Goal: Information Seeking & Learning: Learn about a topic

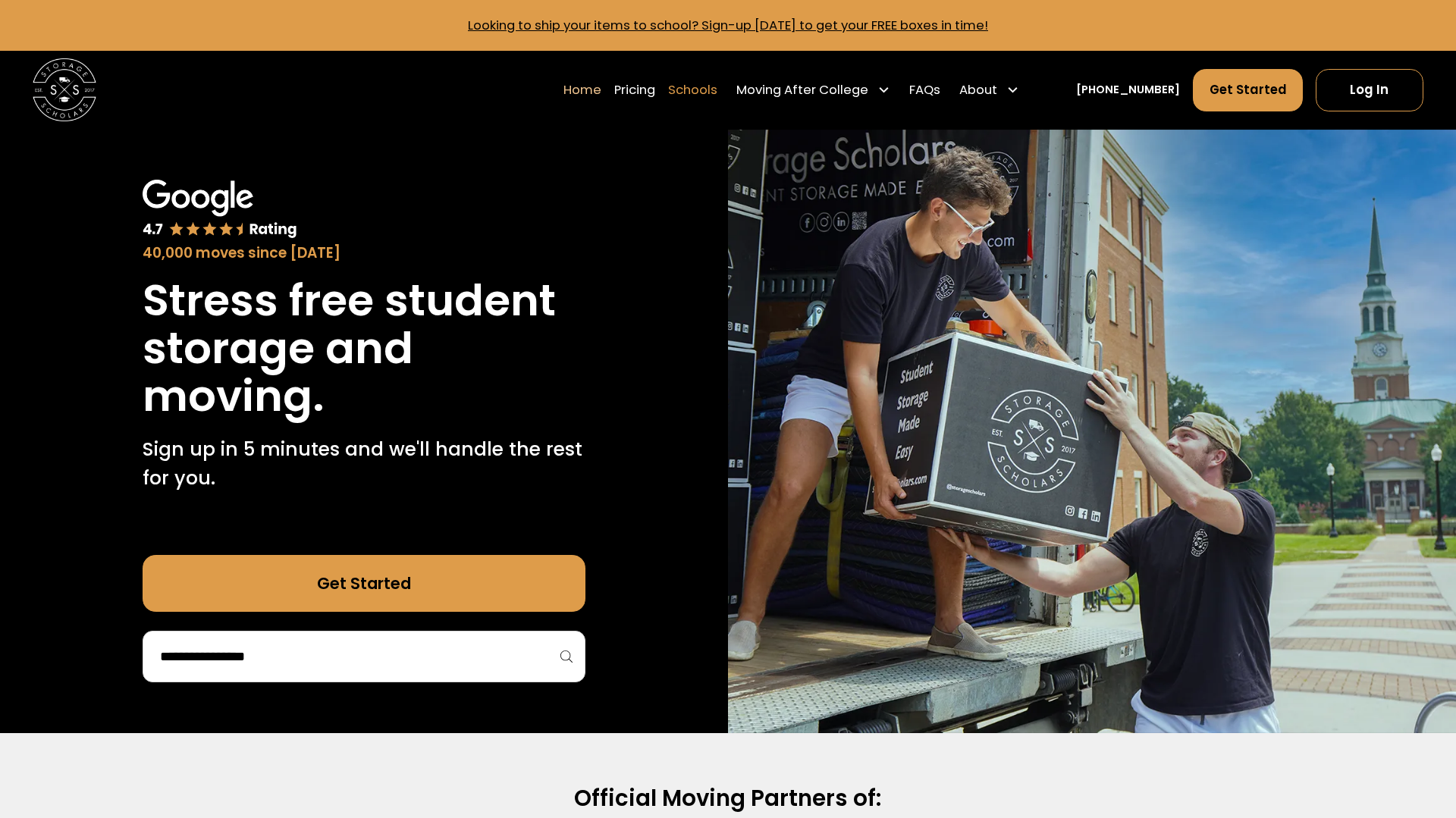
click at [717, 92] on link "Schools" at bounding box center [692, 90] width 49 height 44
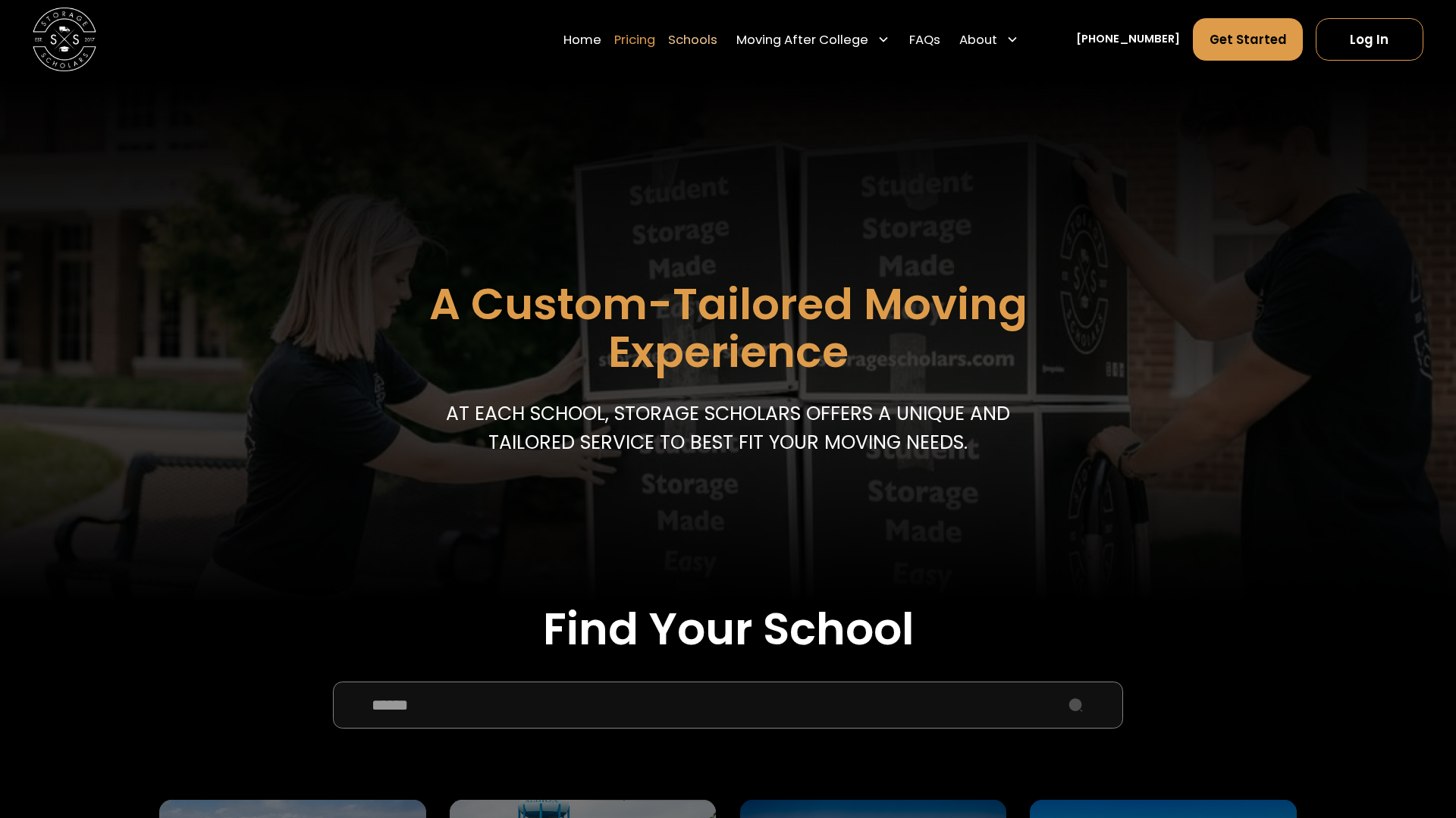
click at [655, 43] on link "Pricing" at bounding box center [634, 39] width 41 height 44
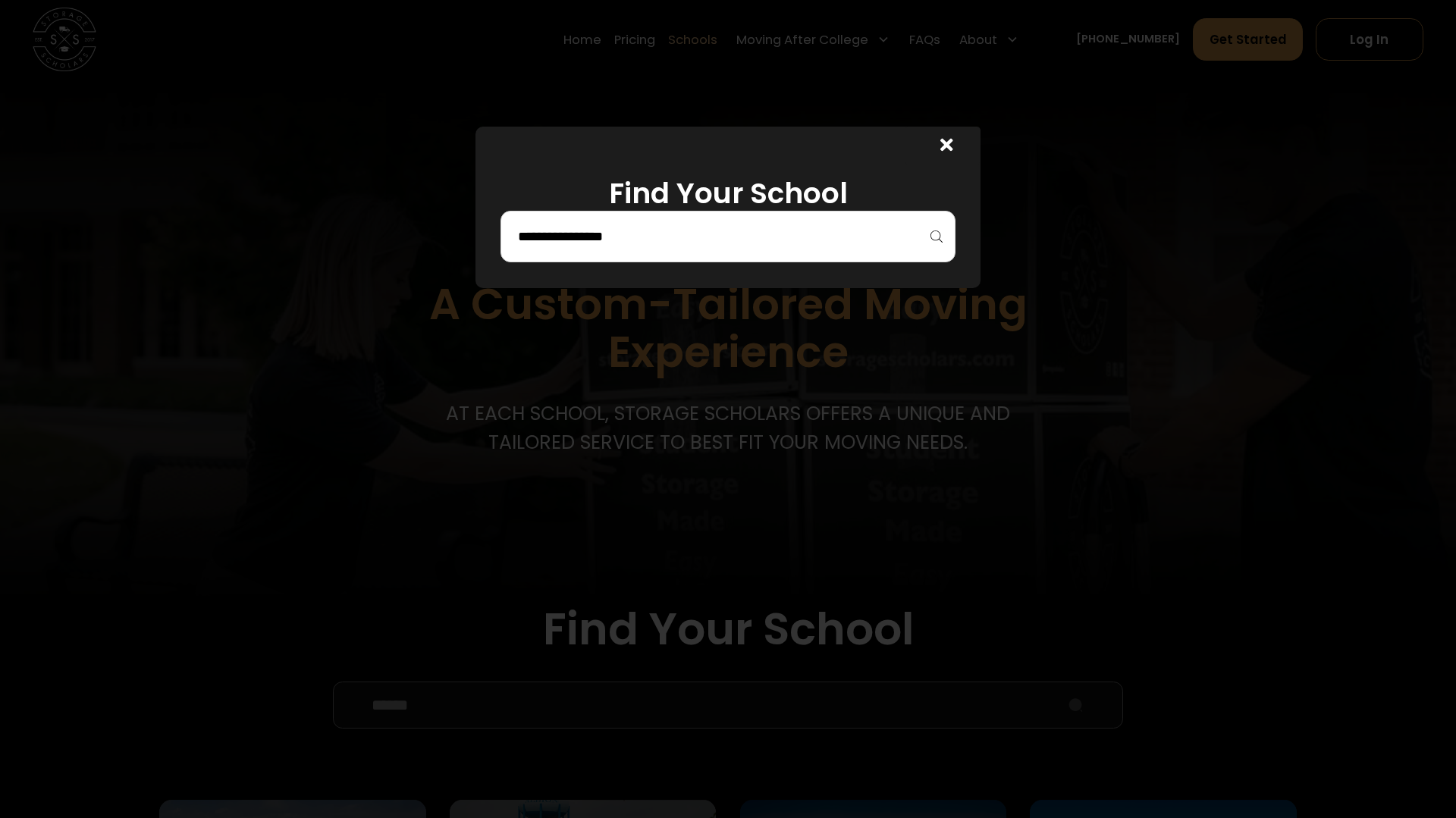
click at [690, 257] on div at bounding box center [728, 237] width 455 height 51
click at [686, 231] on input "search" at bounding box center [728, 236] width 423 height 26
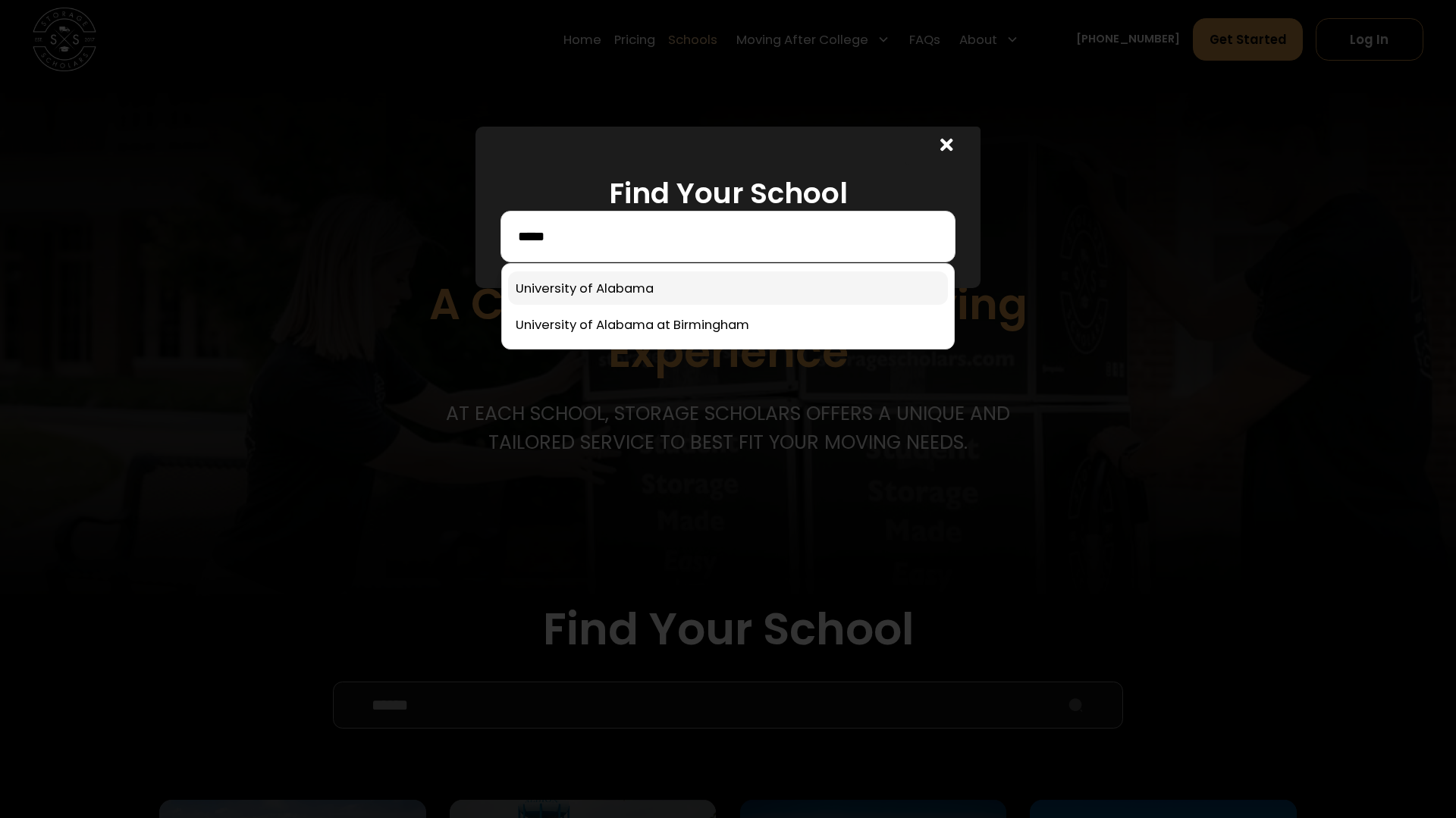
type input "*****"
click at [703, 280] on link at bounding box center [728, 287] width 439 height 33
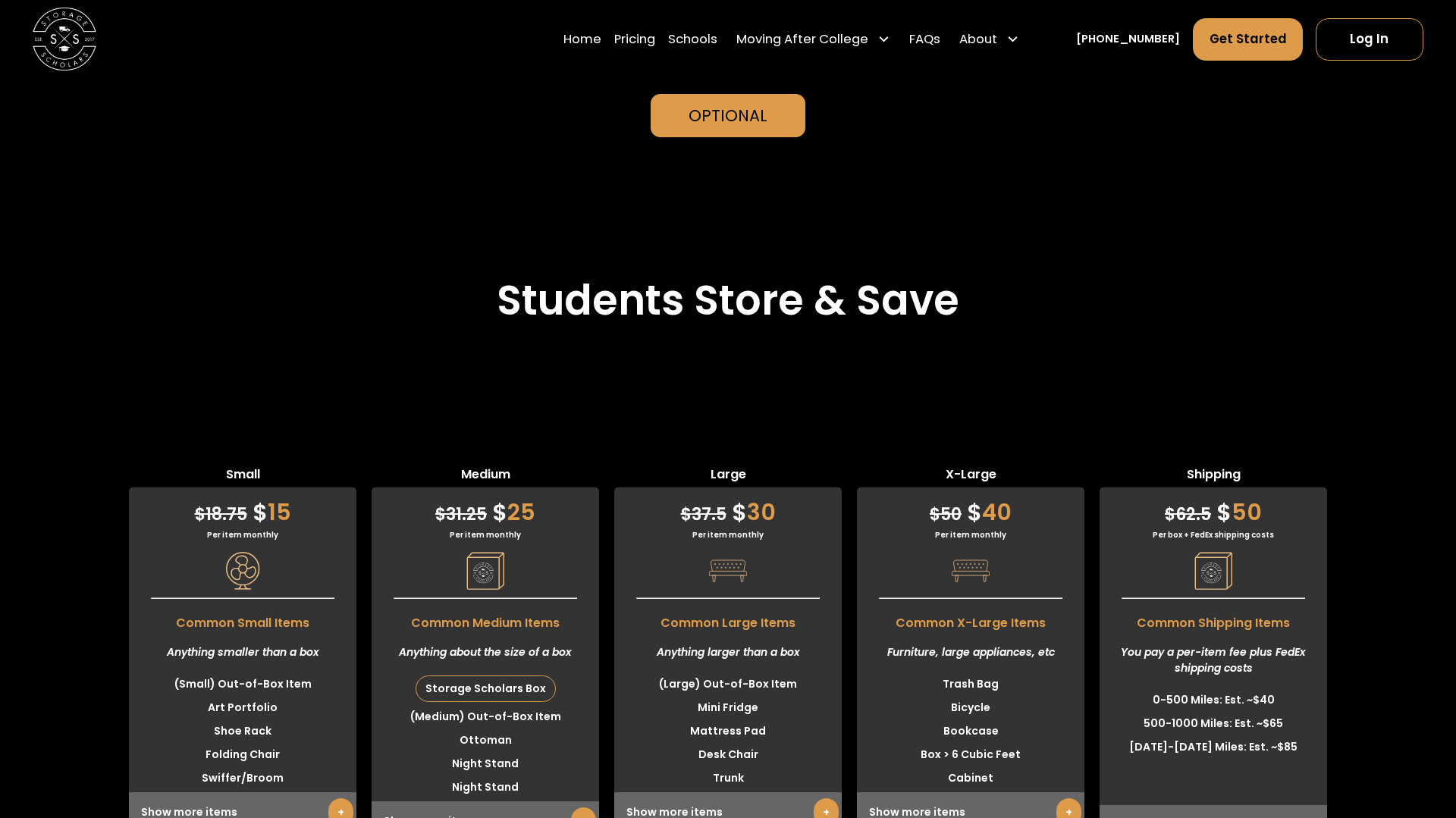
scroll to position [3701, 0]
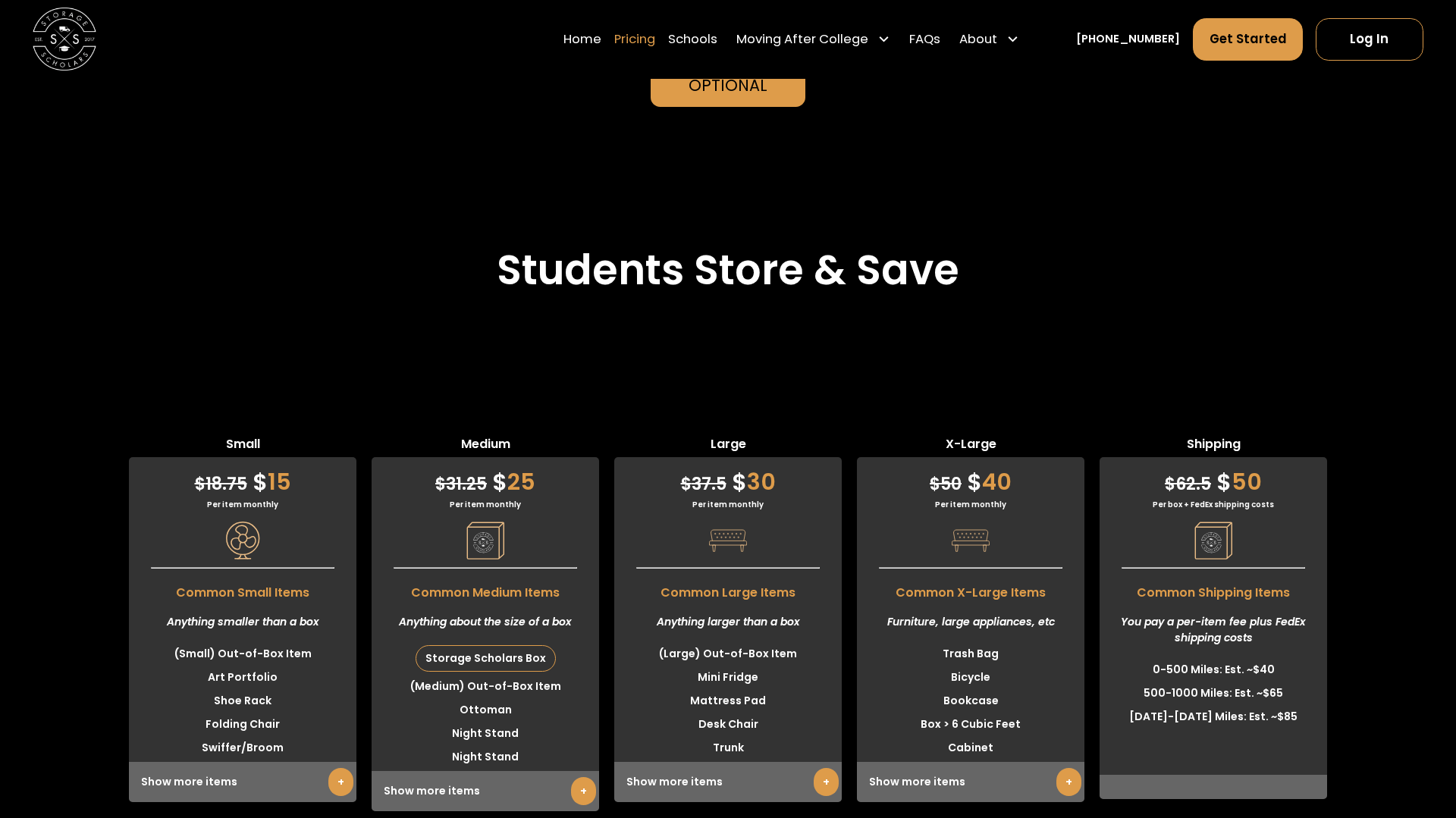
click at [655, 49] on link "Pricing" at bounding box center [634, 39] width 41 height 44
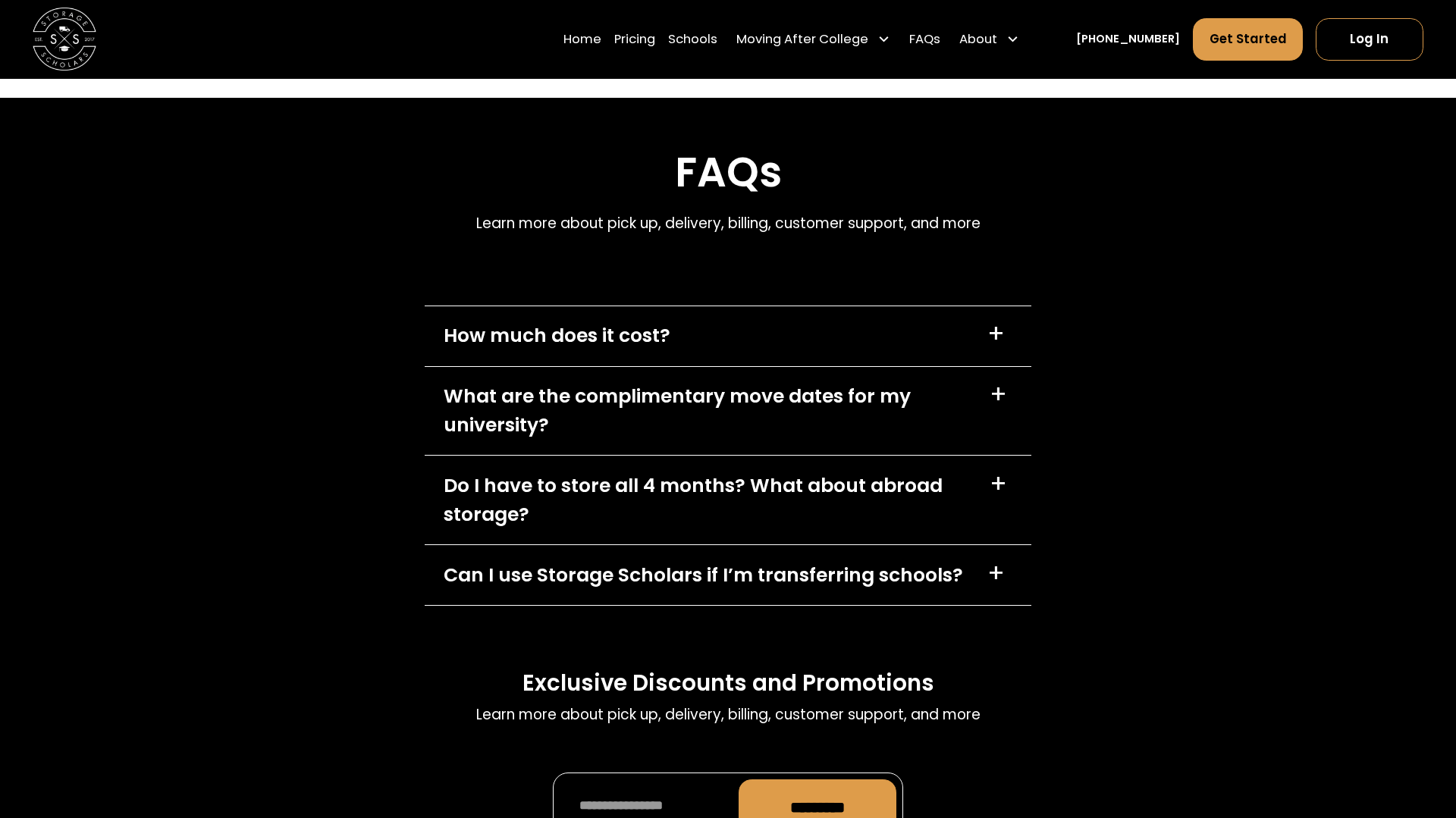
scroll to position [6477, 0]
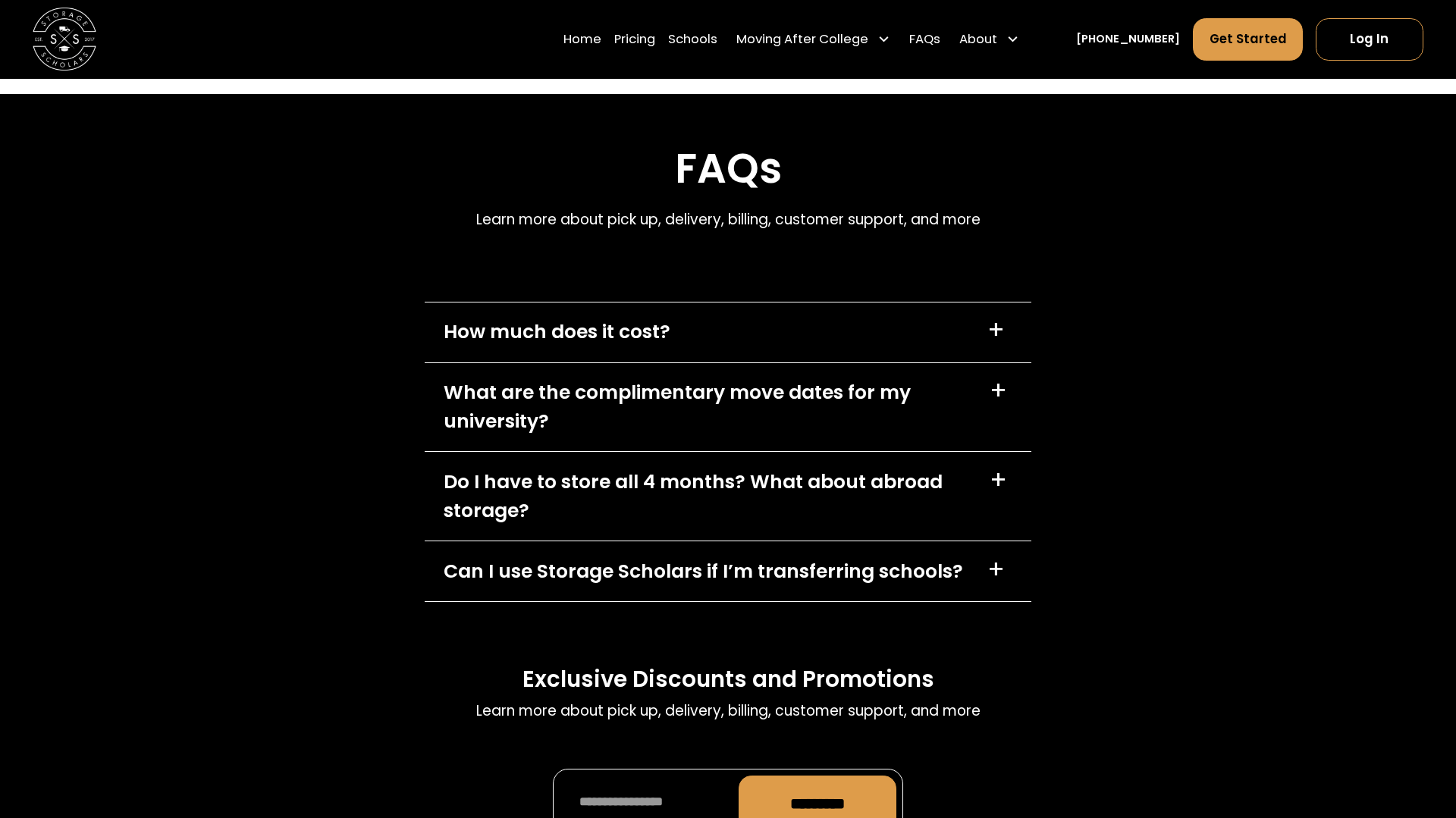
click at [603, 468] on div "Do I have to store all 4 months? What about abroad storage?" at bounding box center [707, 497] width 527 height 57
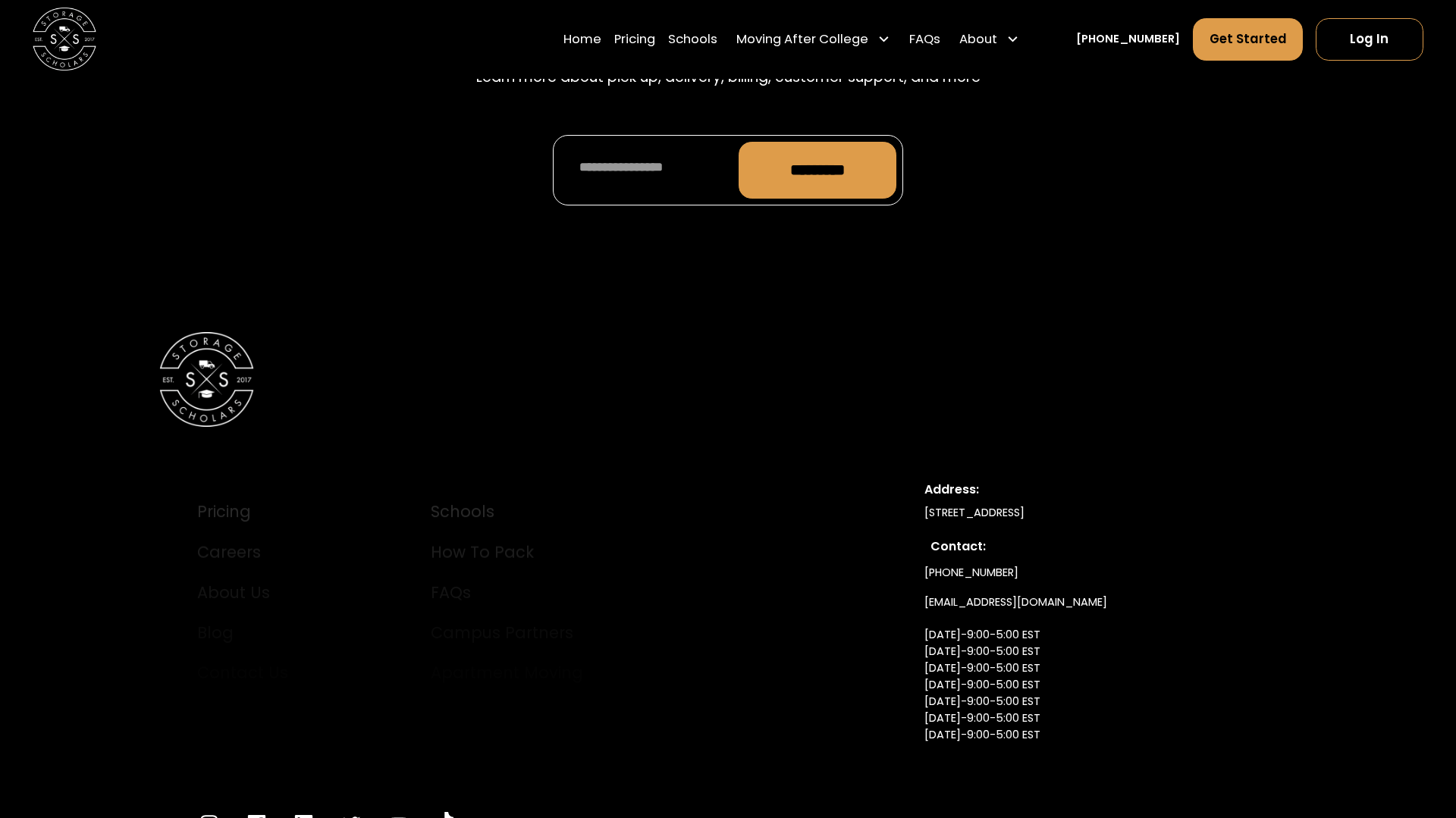
scroll to position [7337, 0]
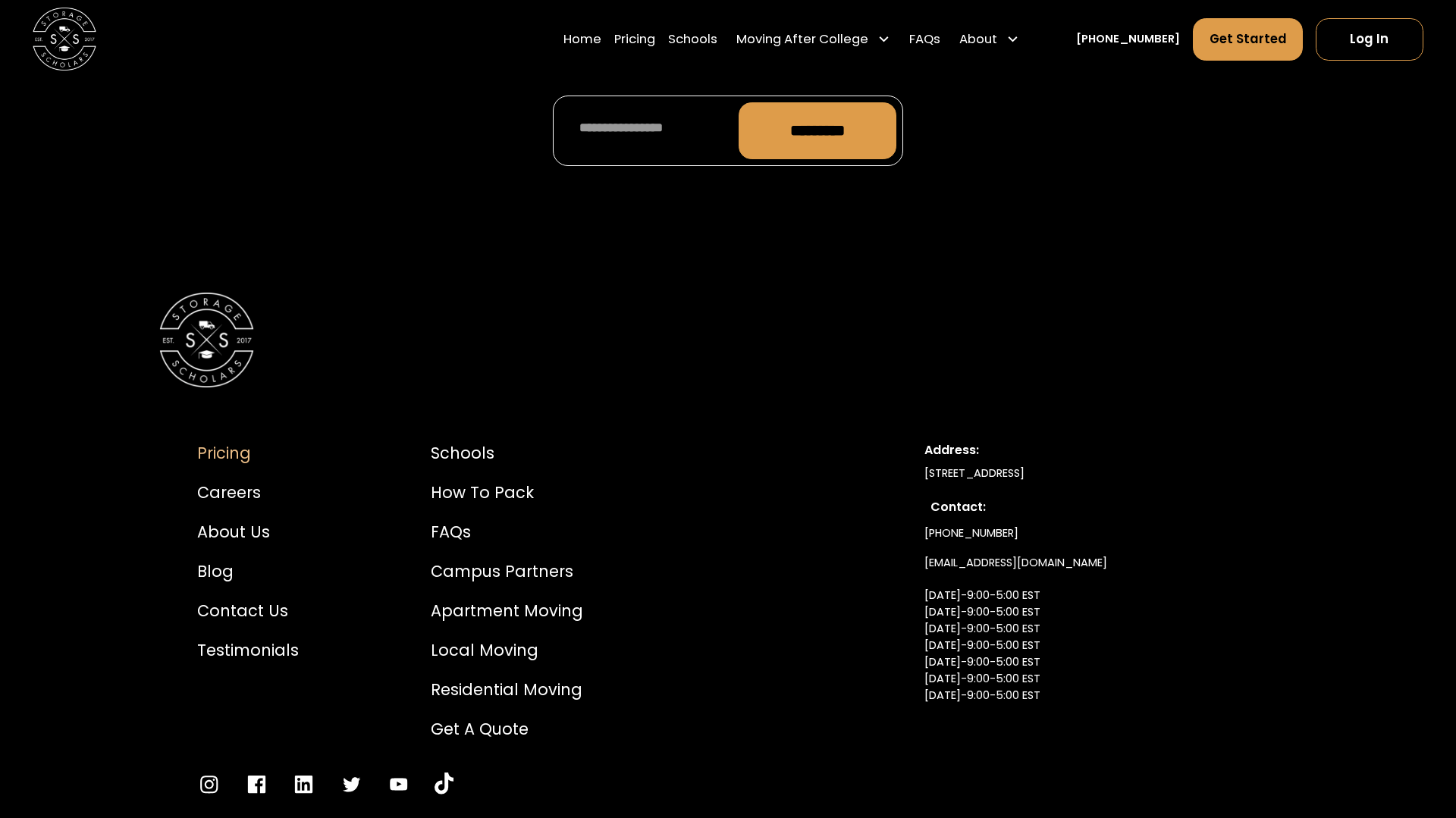
click at [220, 441] on div "Pricing" at bounding box center [247, 453] width 102 height 24
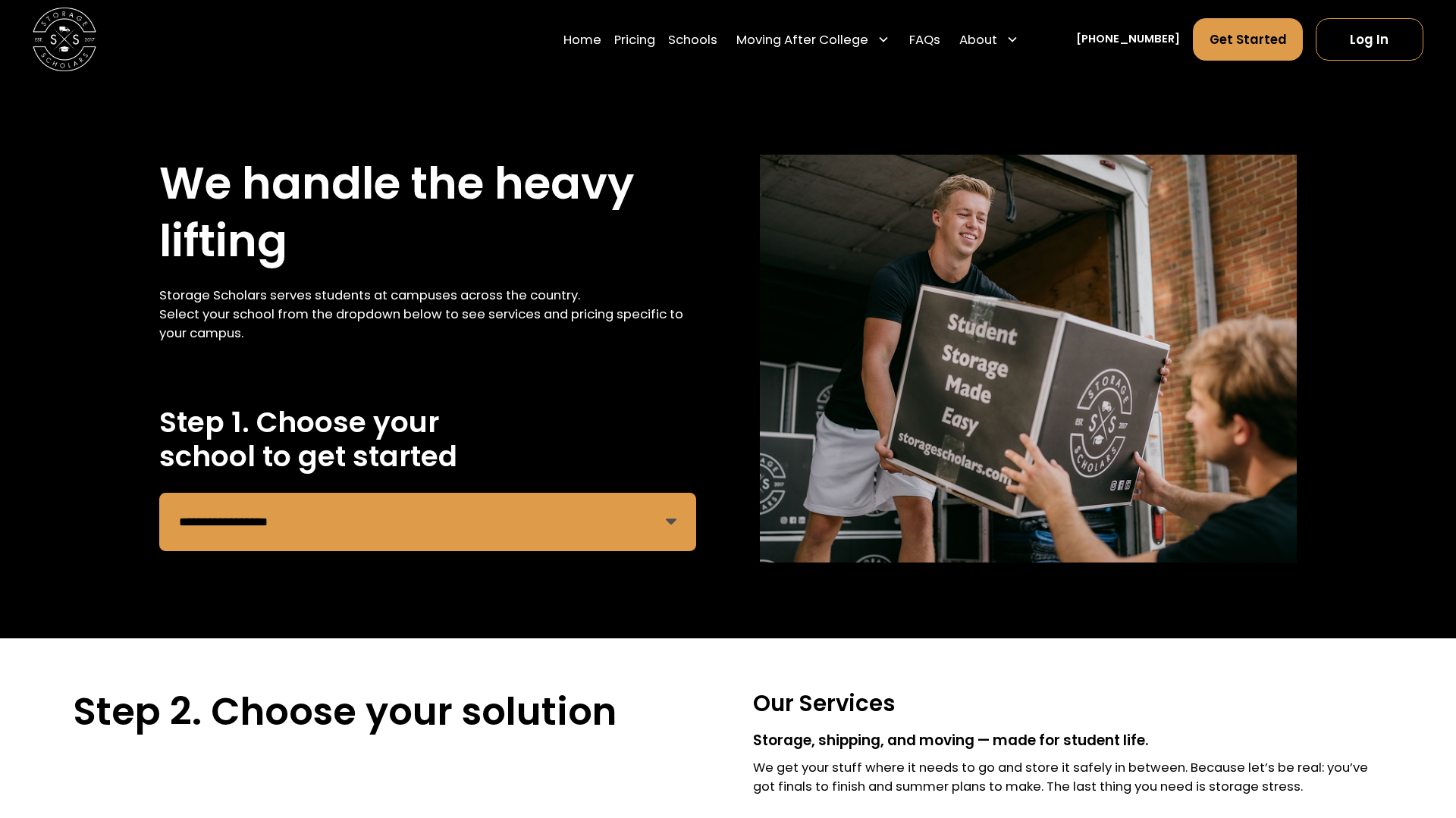
click at [668, 507] on select "**********" at bounding box center [427, 521] width 537 height 58
select select "**********"
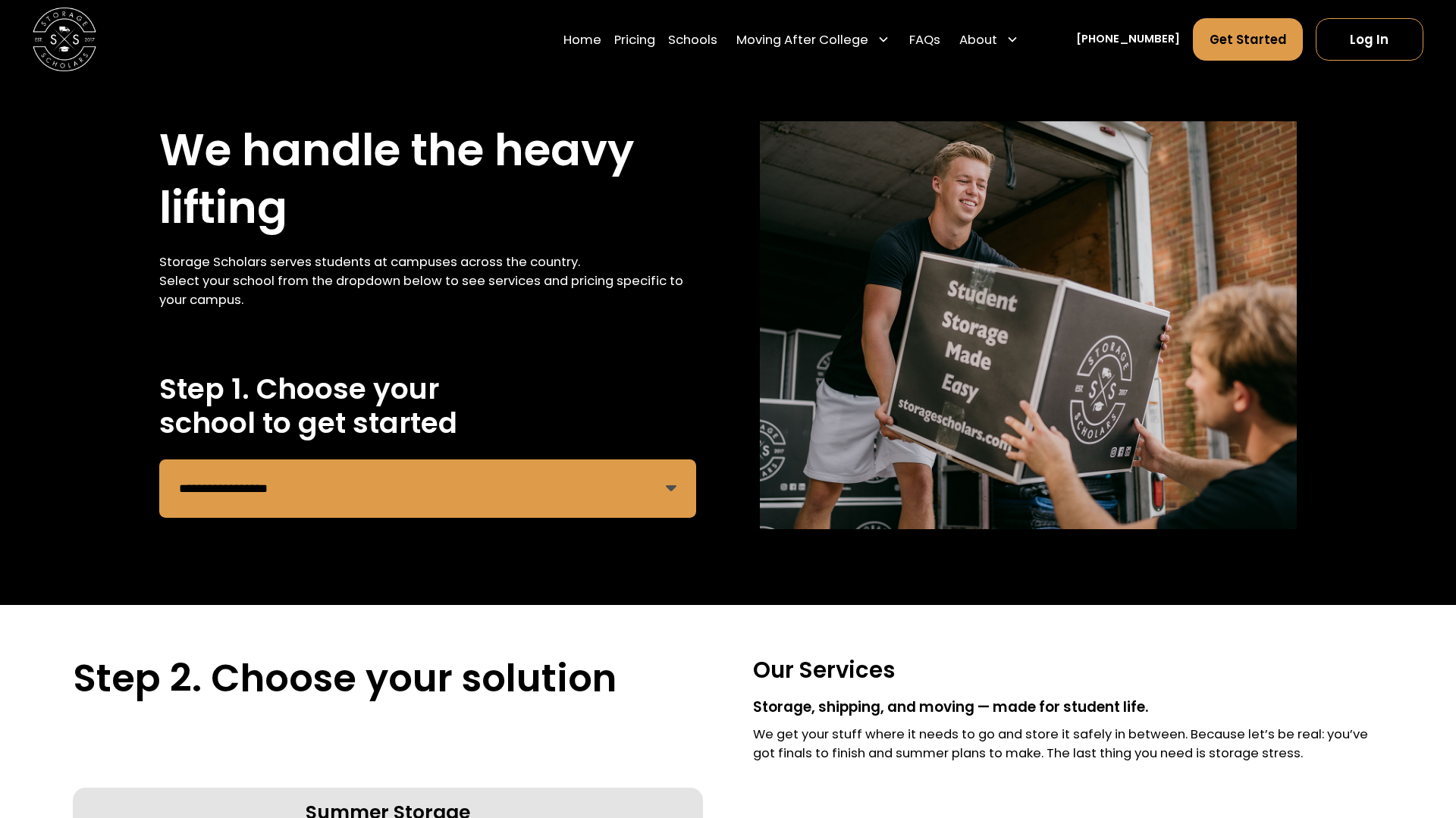
scroll to position [36, 0]
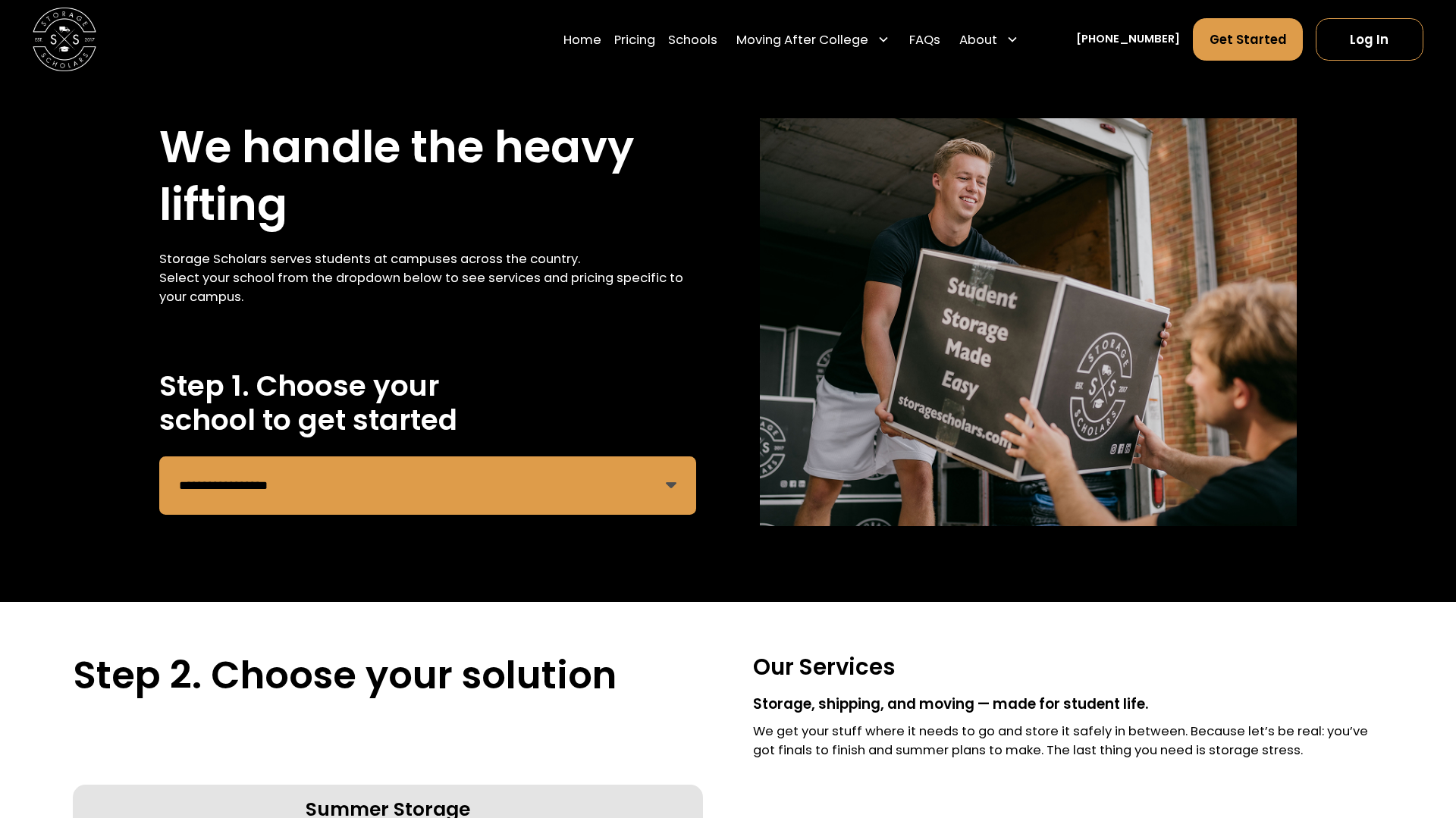
click at [549, 536] on div "**********" at bounding box center [728, 322] width 1456 height 559
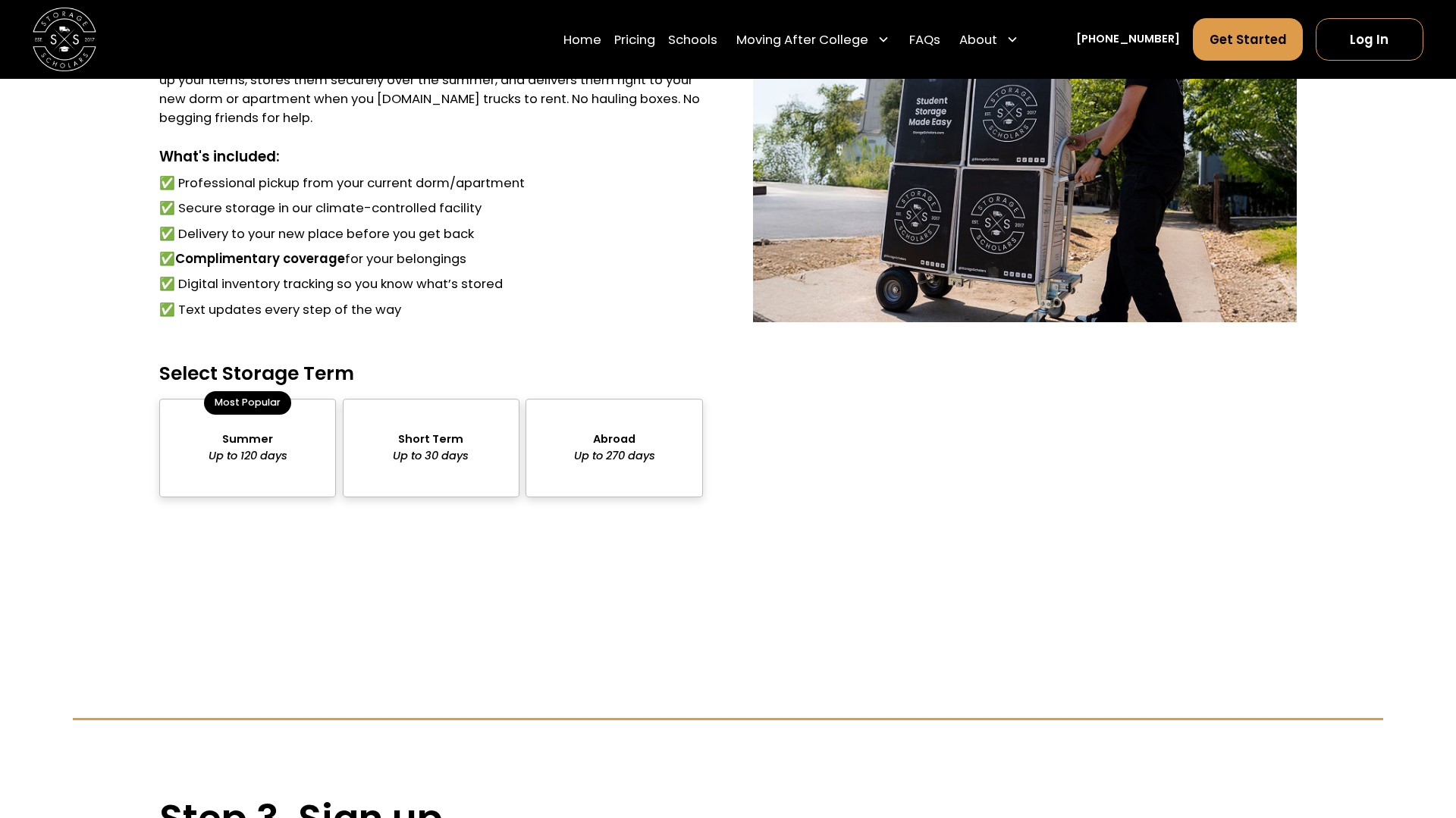
scroll to position [1196, 0]
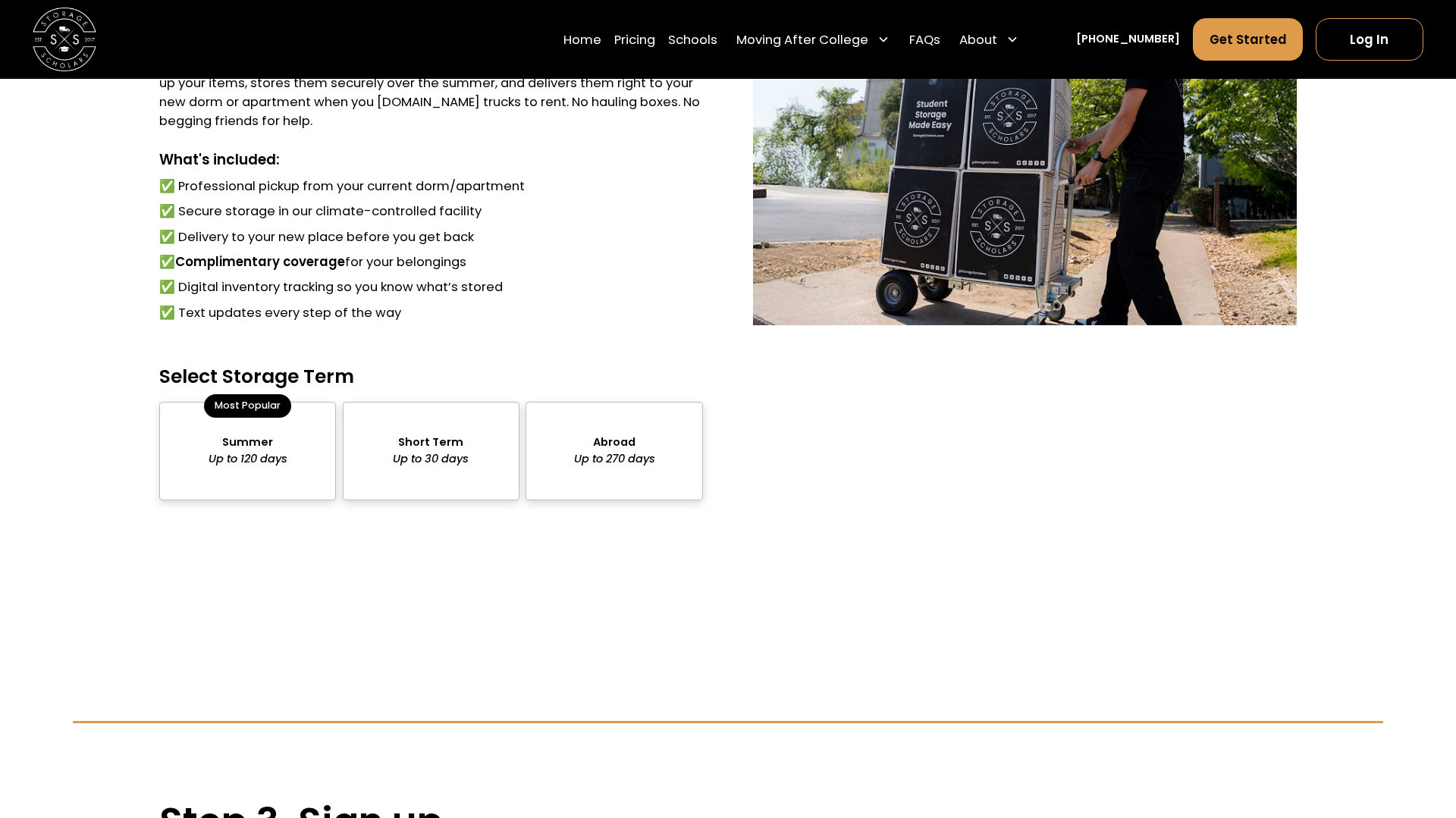
click at [571, 430] on div "package-pricing" at bounding box center [614, 452] width 177 height 99
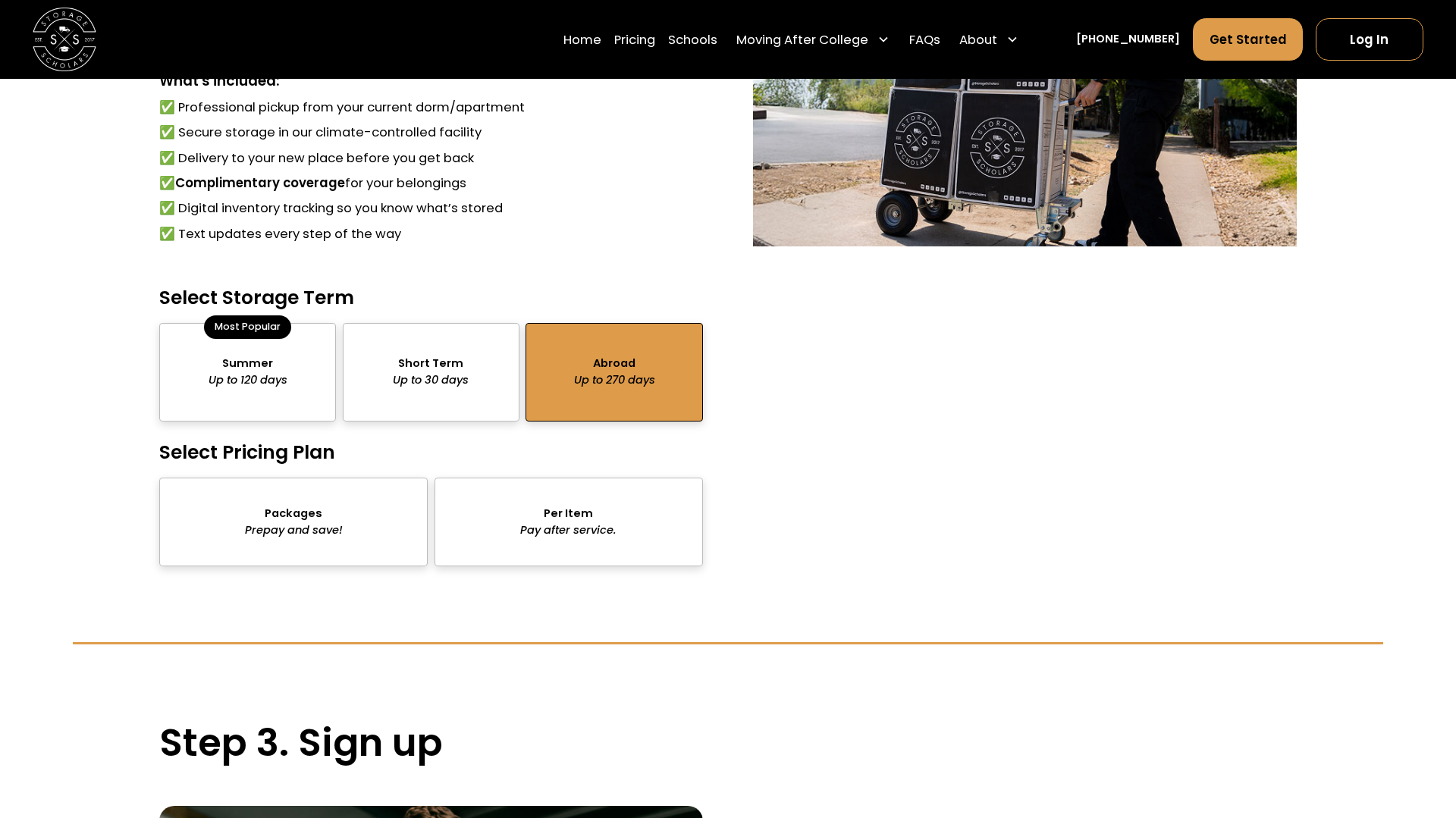
scroll to position [1278, 0]
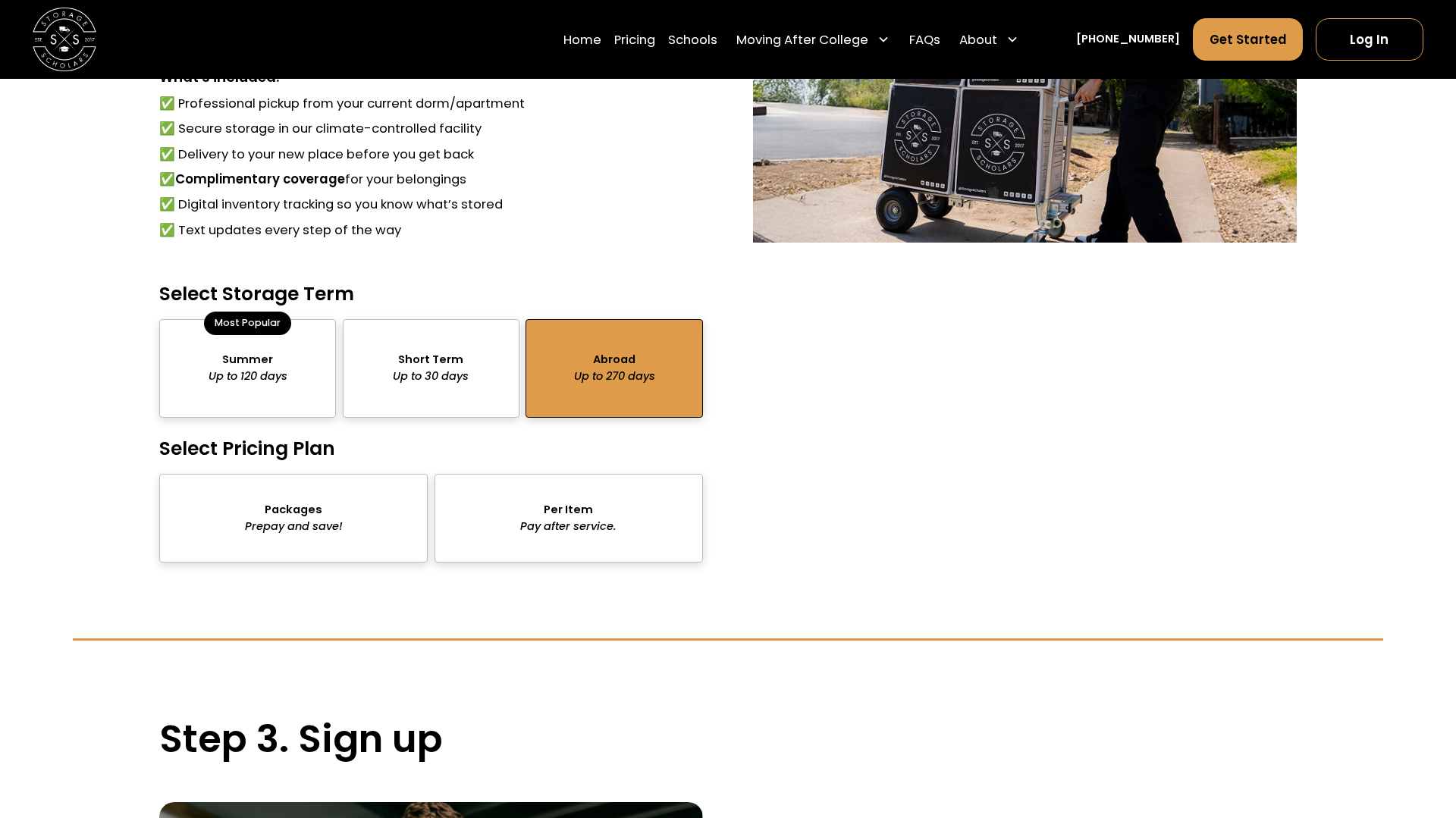
click at [362, 530] on div "package-pricing" at bounding box center [293, 517] width 268 height 88
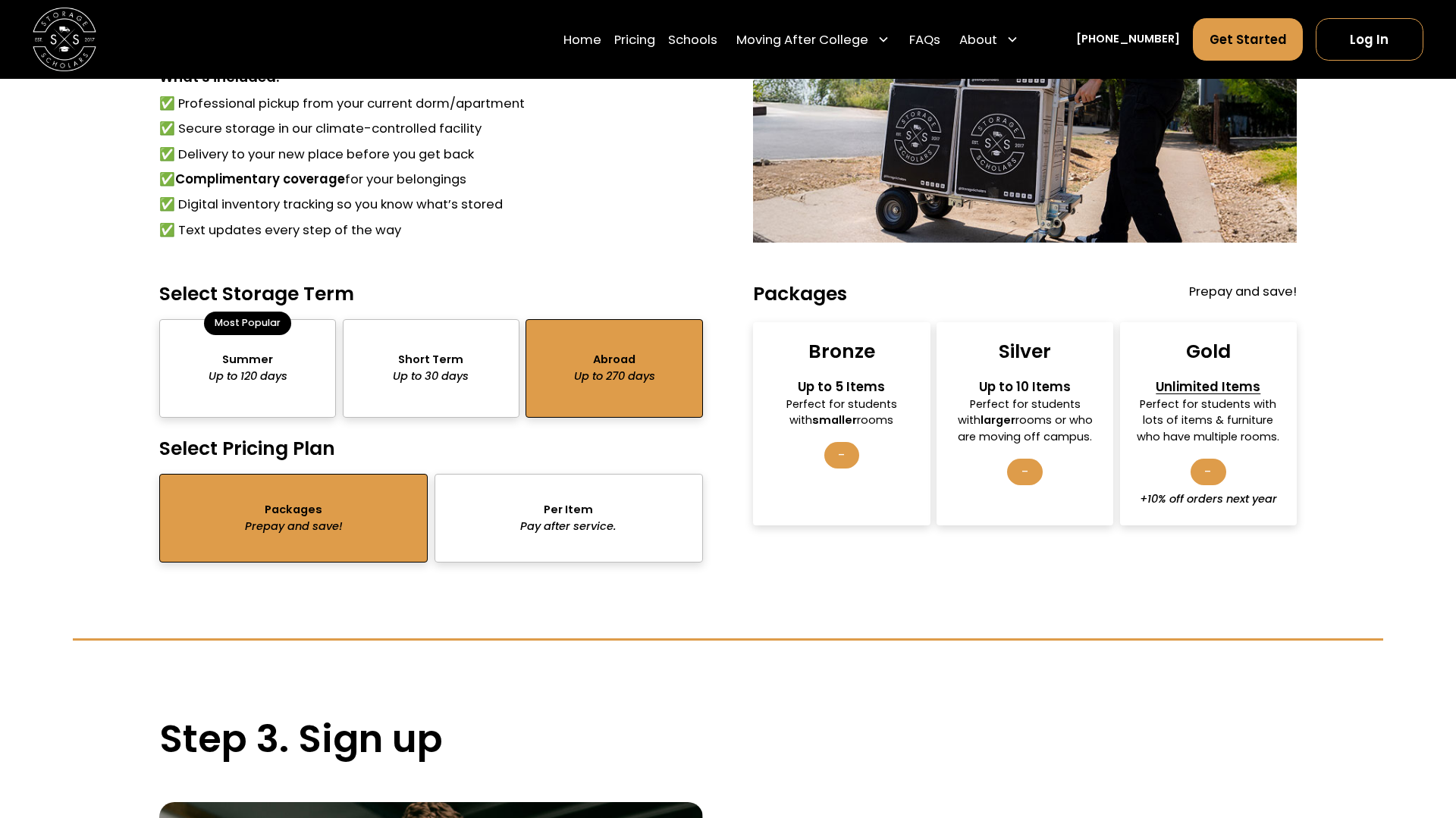
click at [612, 520] on div "package-pricing" at bounding box center [569, 517] width 268 height 88
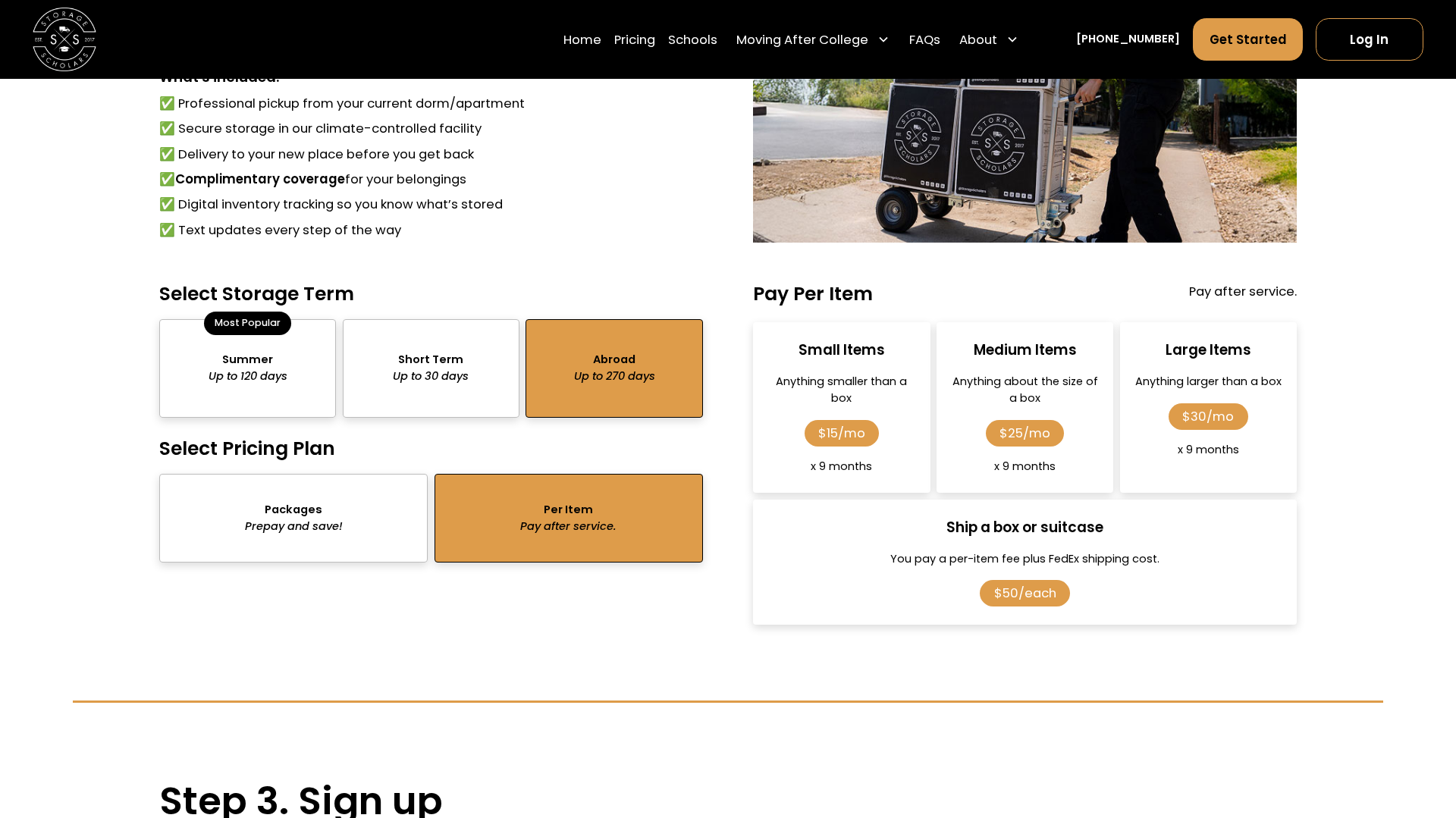
click at [283, 380] on div "package-pricing" at bounding box center [247, 369] width 177 height 99
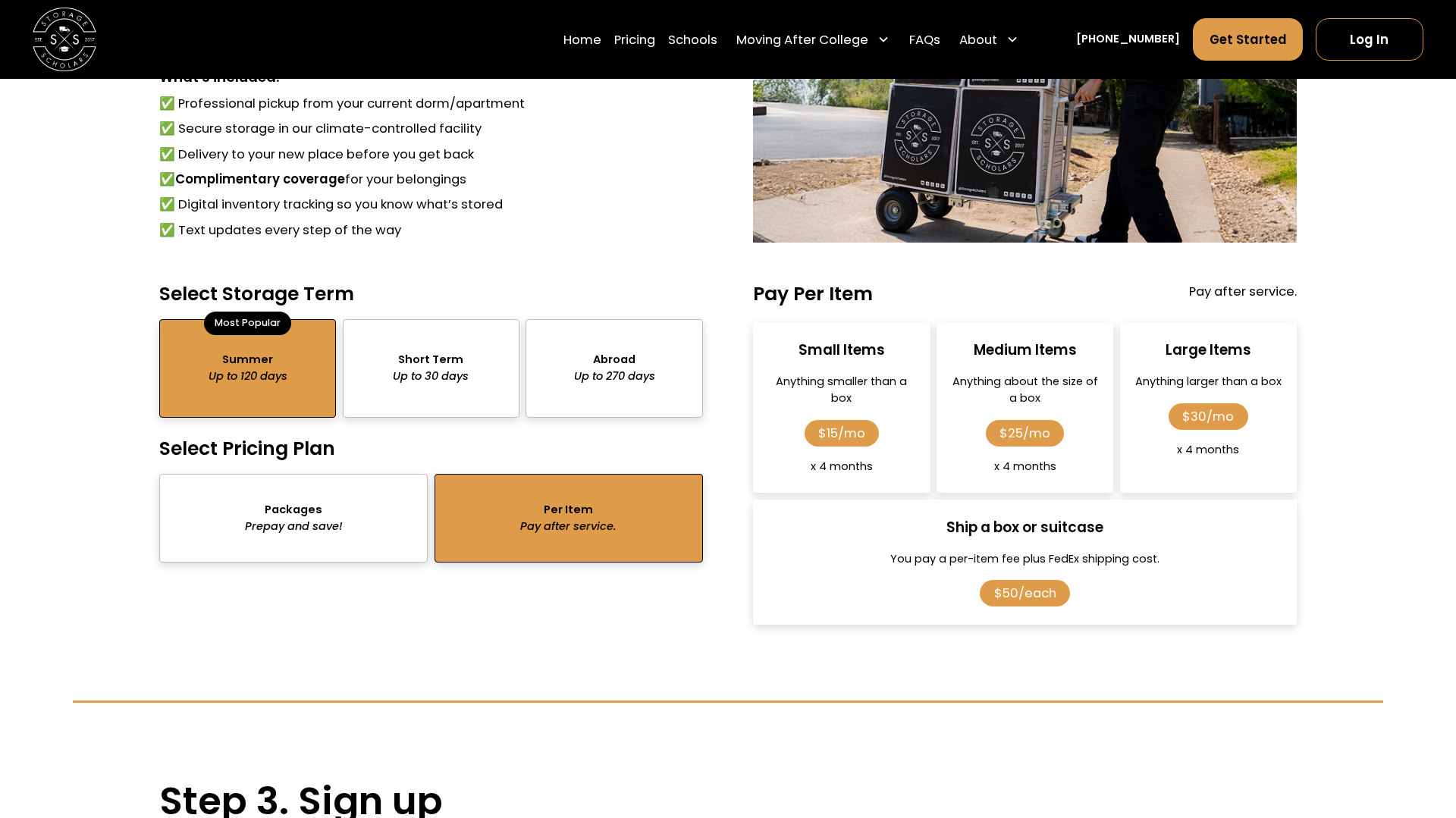
click at [605, 374] on div "package-pricing" at bounding box center [614, 369] width 177 height 99
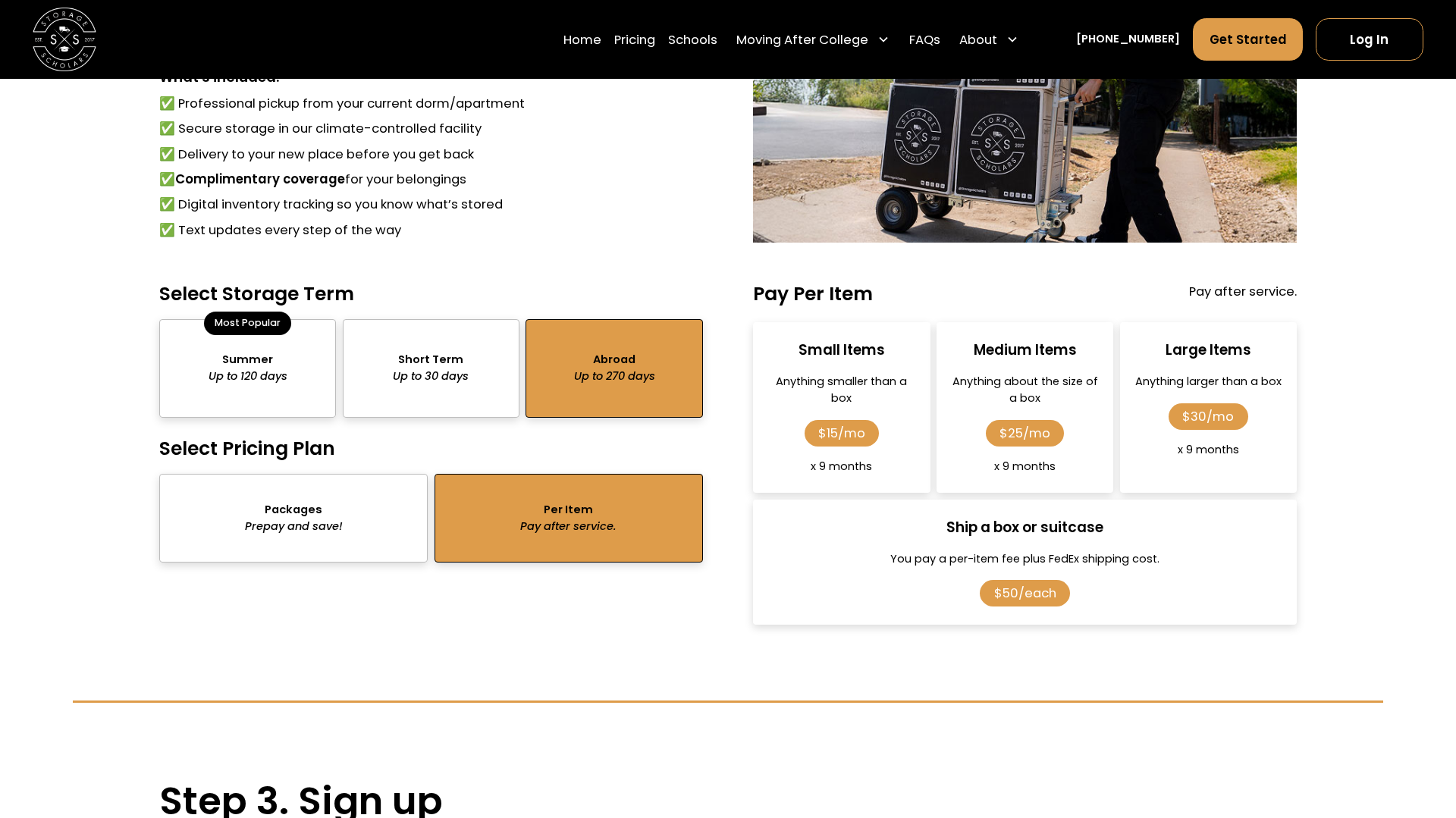
click at [299, 365] on div "package-pricing" at bounding box center [247, 369] width 177 height 99
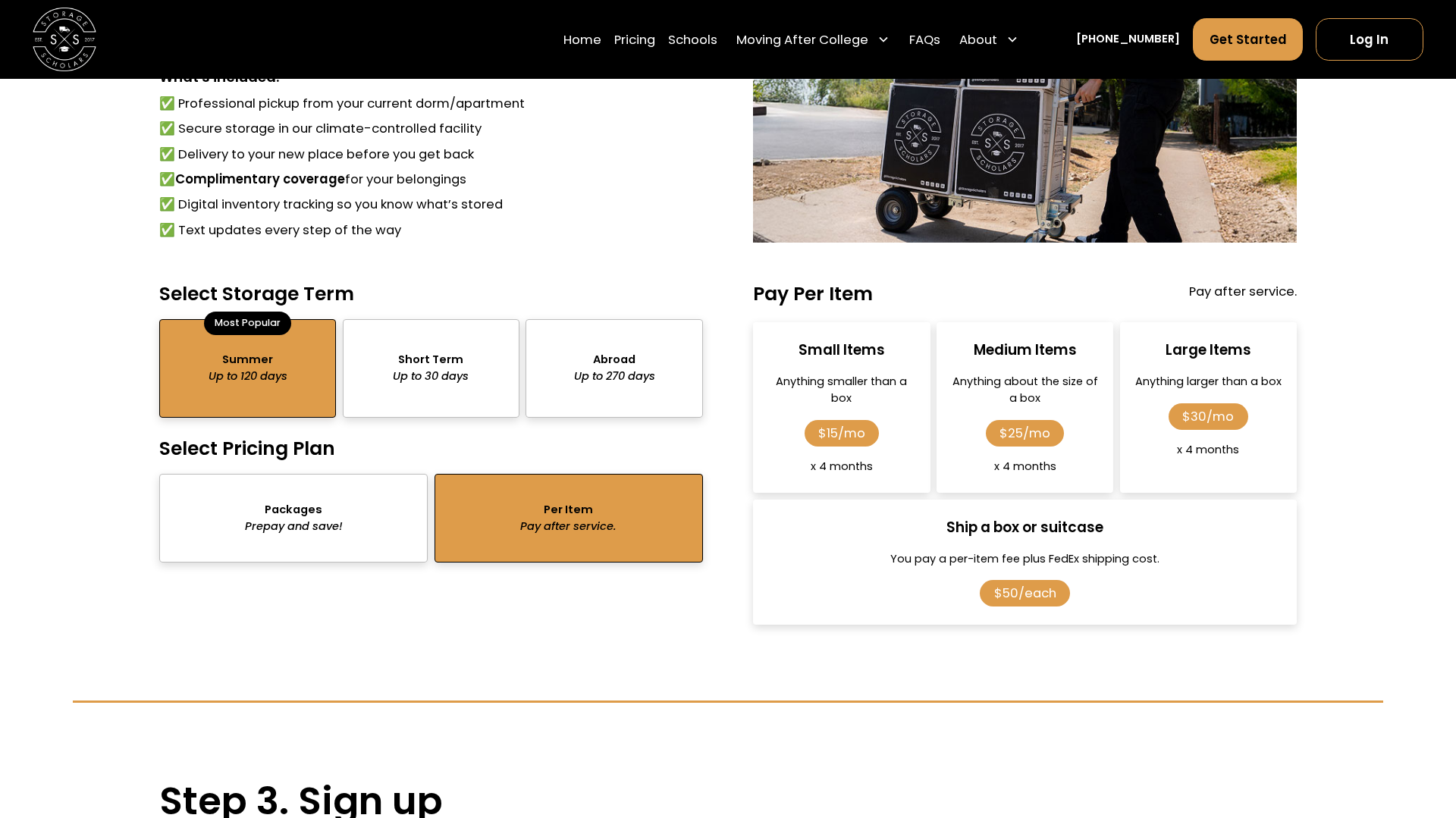
click at [589, 356] on div "package-pricing" at bounding box center [614, 369] width 177 height 99
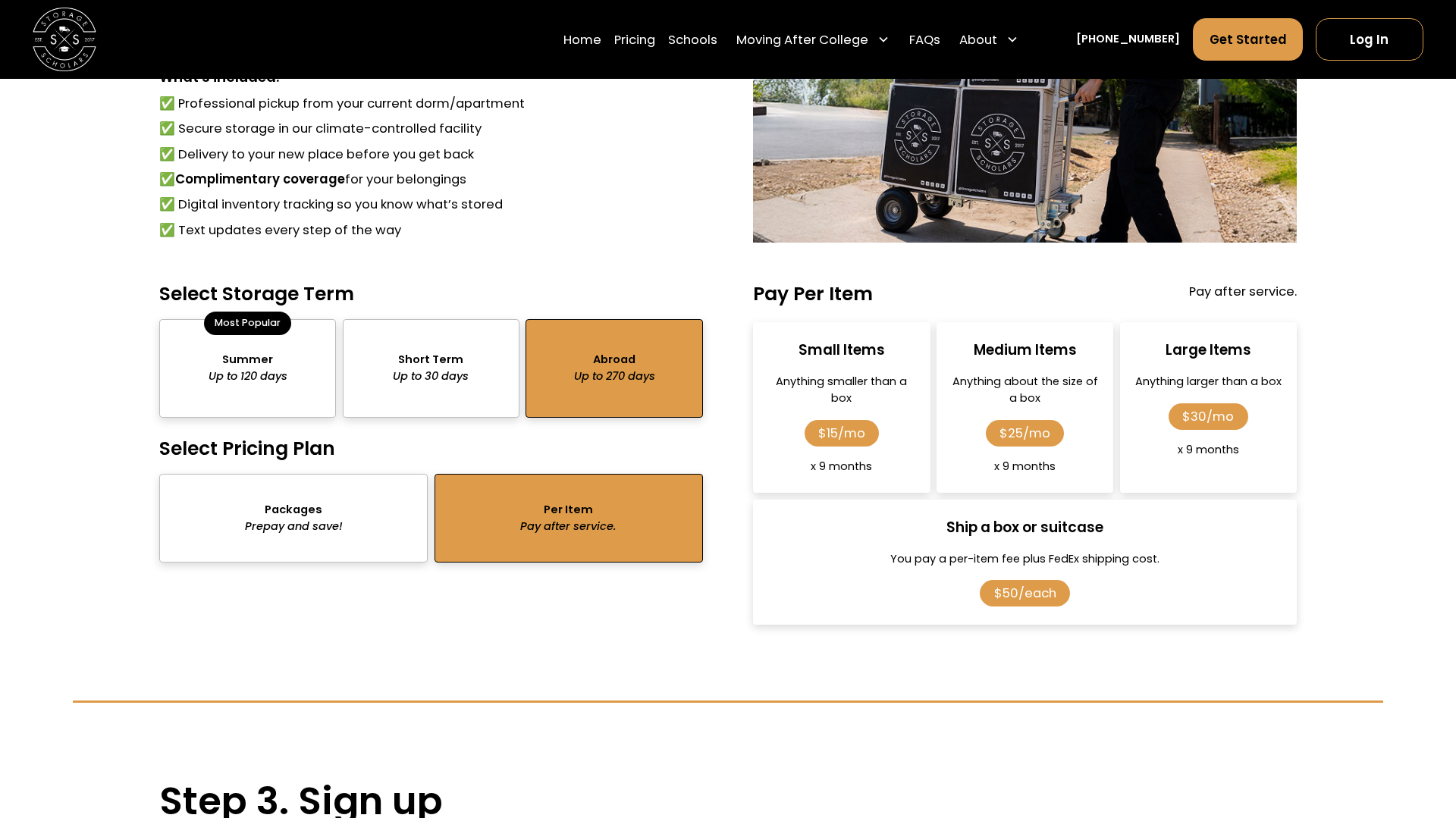
click at [262, 505] on div "package-pricing" at bounding box center [293, 517] width 268 height 88
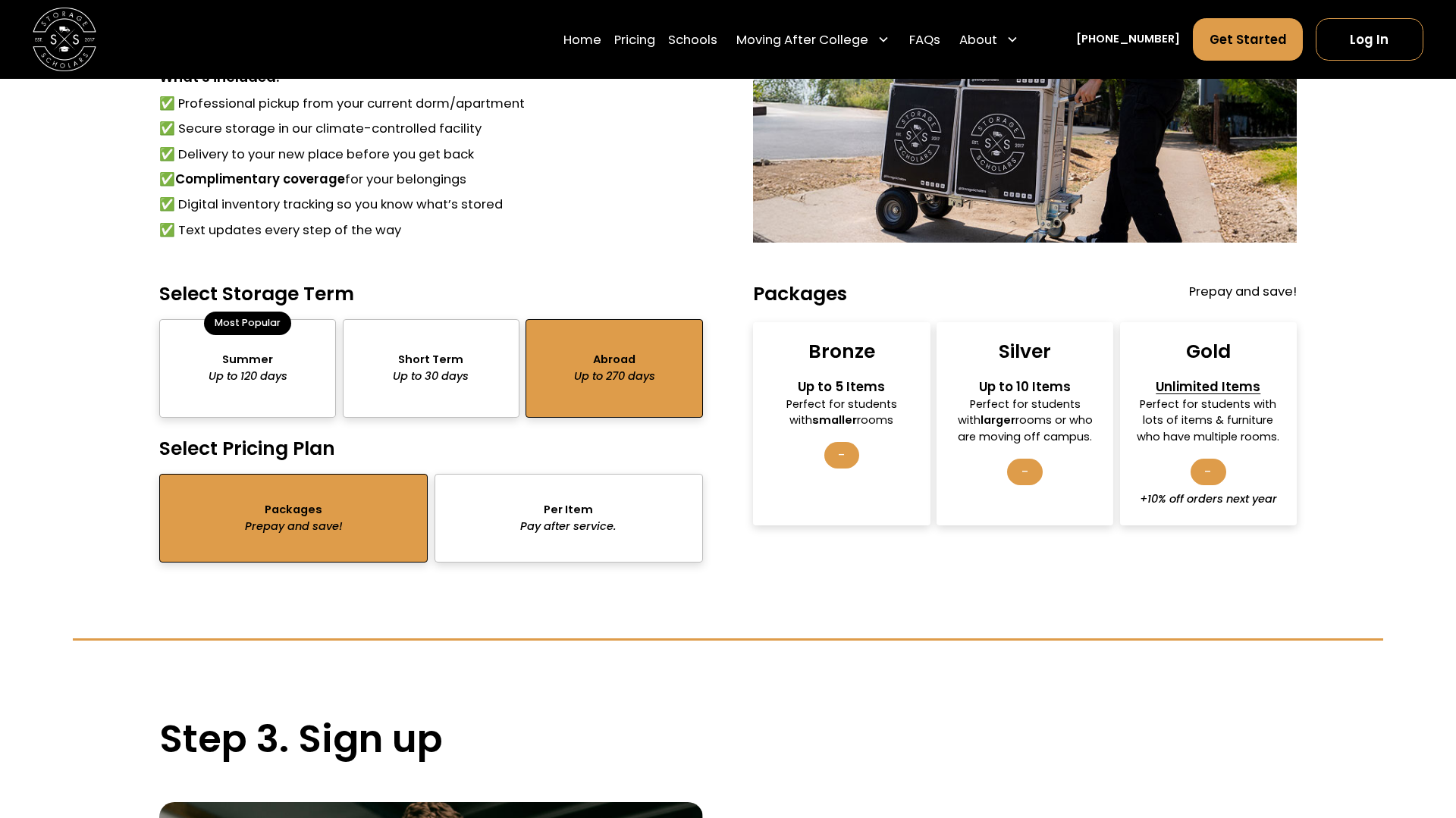
click at [271, 406] on div "package-pricing" at bounding box center [247, 369] width 177 height 99
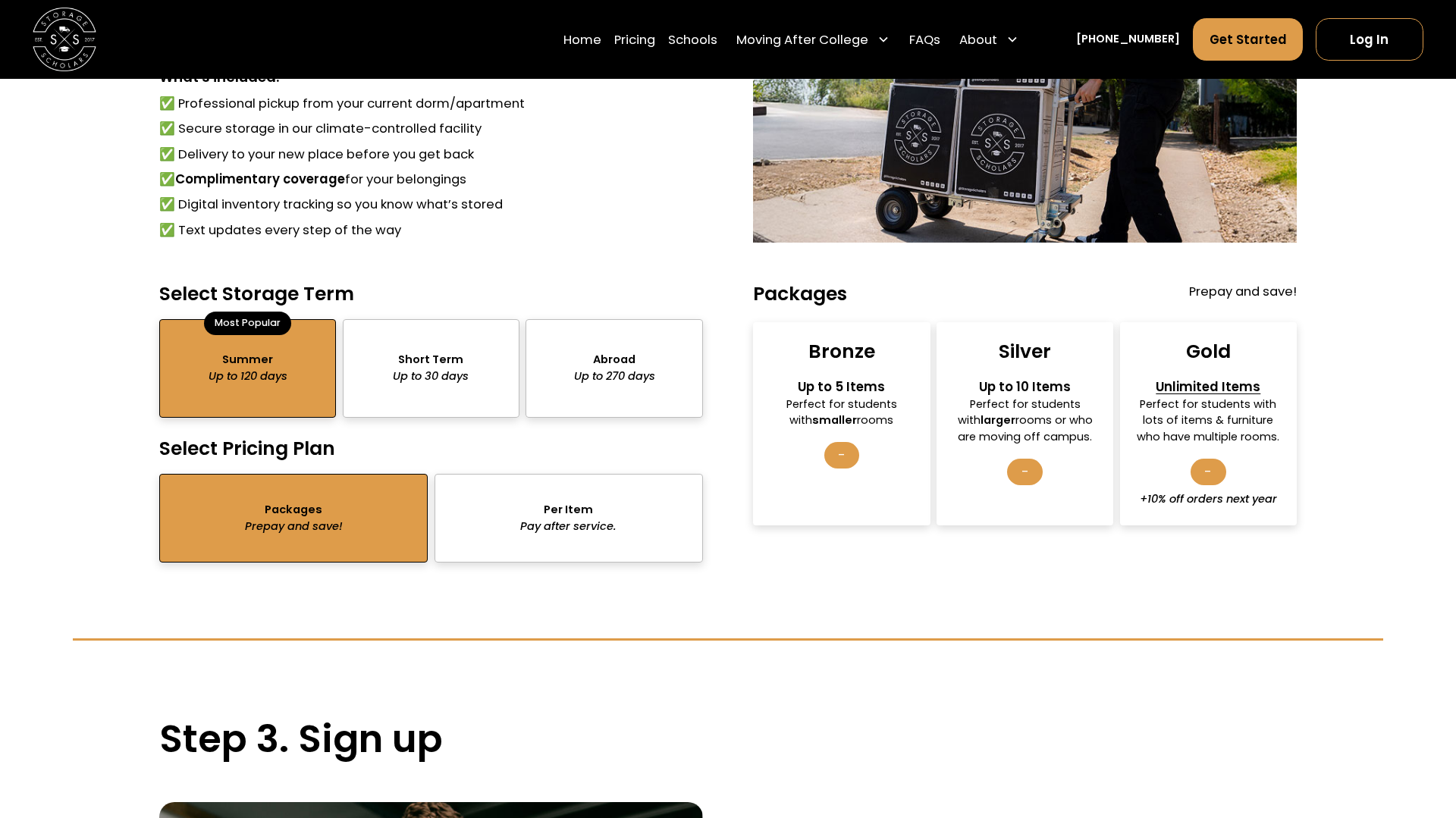
click at [598, 395] on div "package-pricing" at bounding box center [614, 369] width 177 height 99
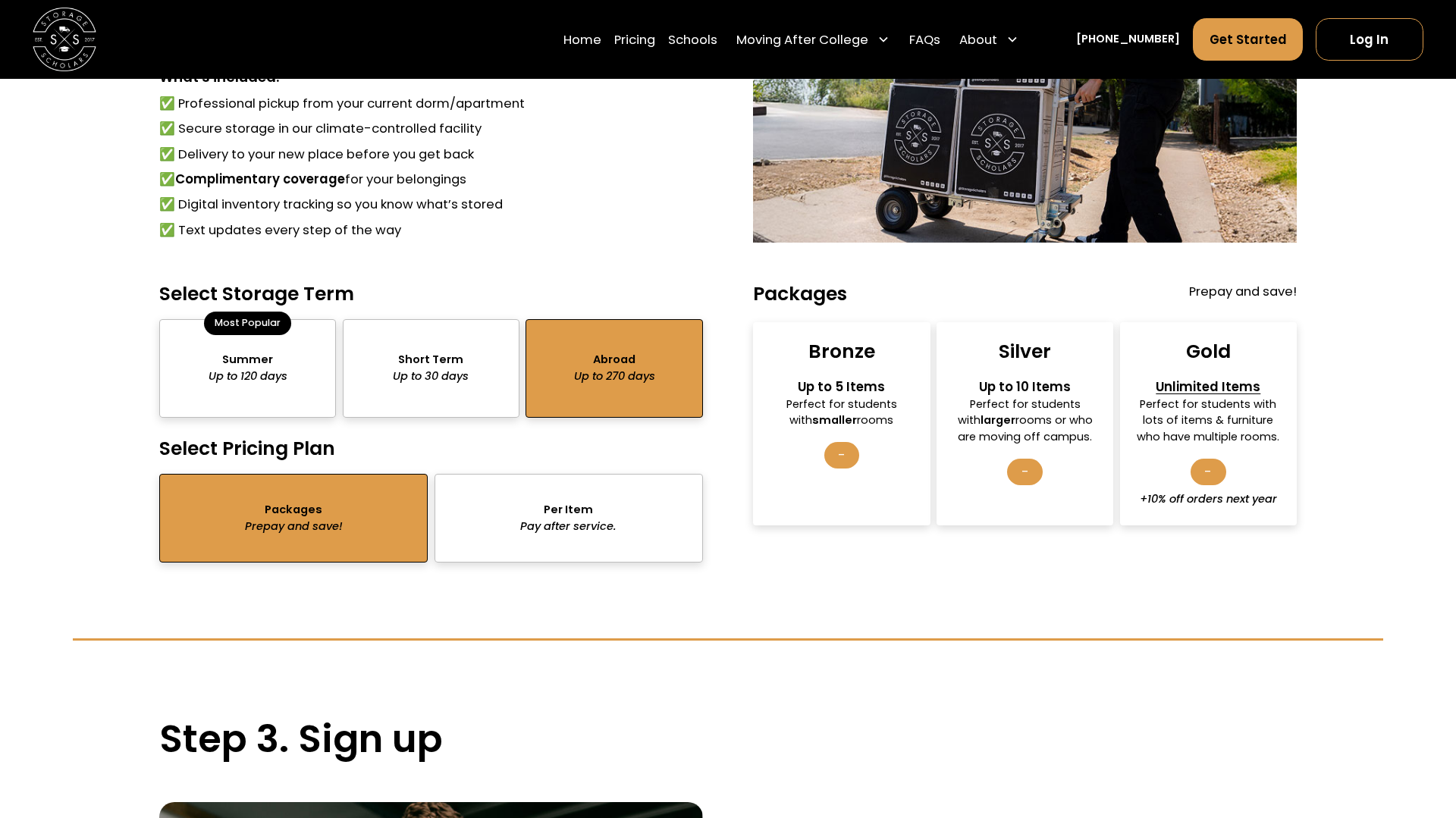
click at [415, 369] on div "package-pricing" at bounding box center [431, 369] width 177 height 99
